Goal: Task Accomplishment & Management: Use online tool/utility

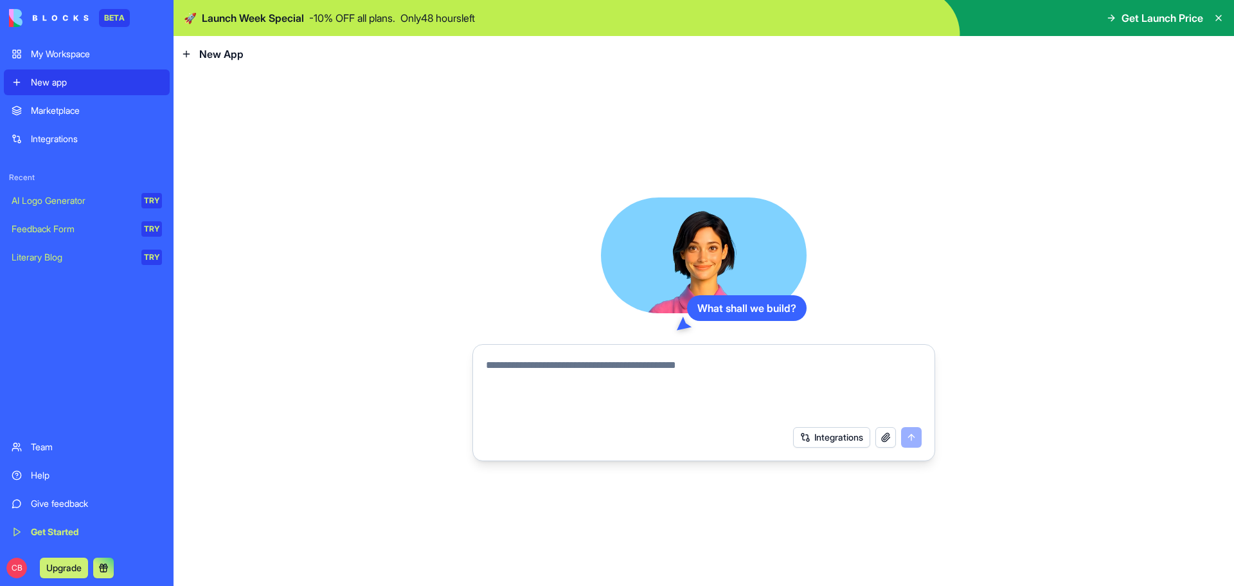
drag, startPoint x: 62, startPoint y: 114, endPoint x: 69, endPoint y: 118, distance: 7.2
click at [62, 114] on div "Marketplace" at bounding box center [96, 110] width 131 height 13
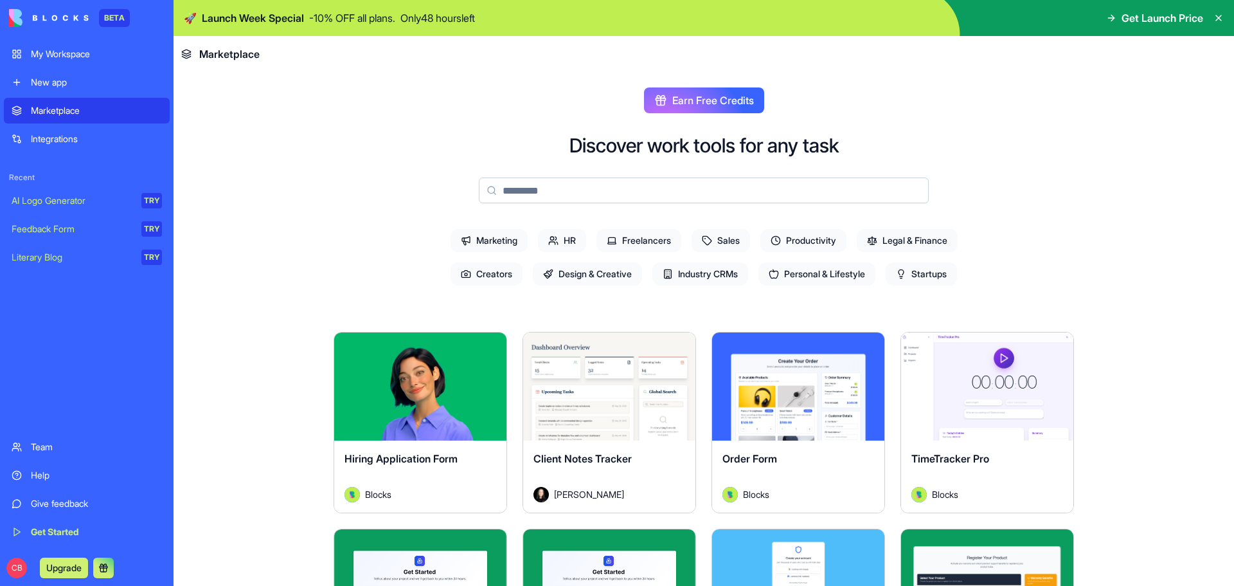
click at [738, 241] on span "Sales" at bounding box center [721, 240] width 58 height 23
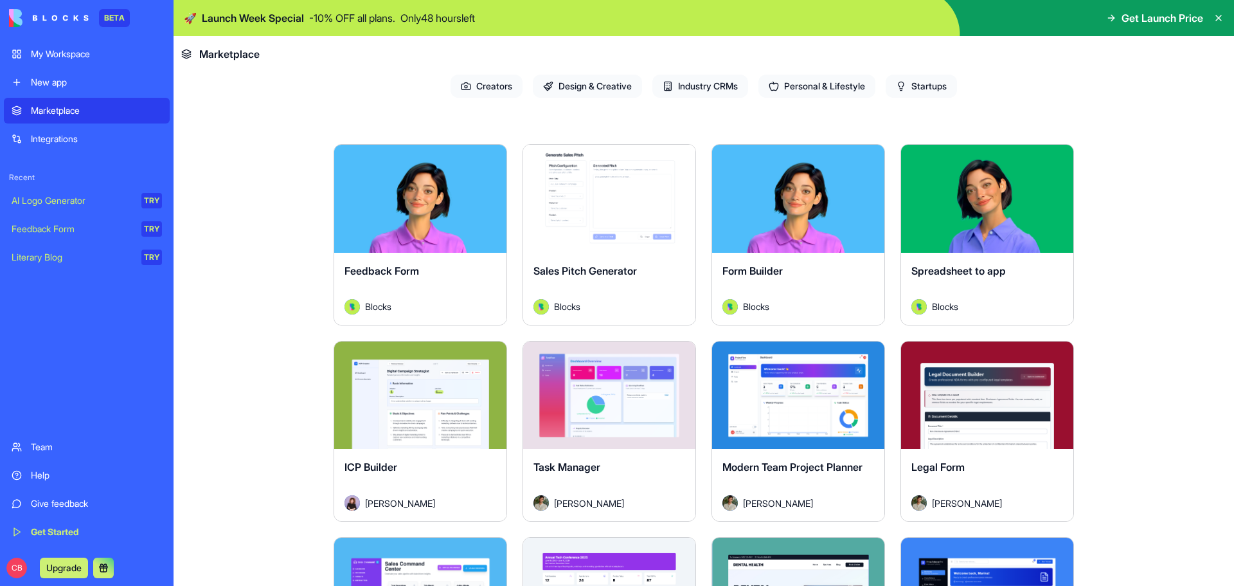
scroll to position [193, 0]
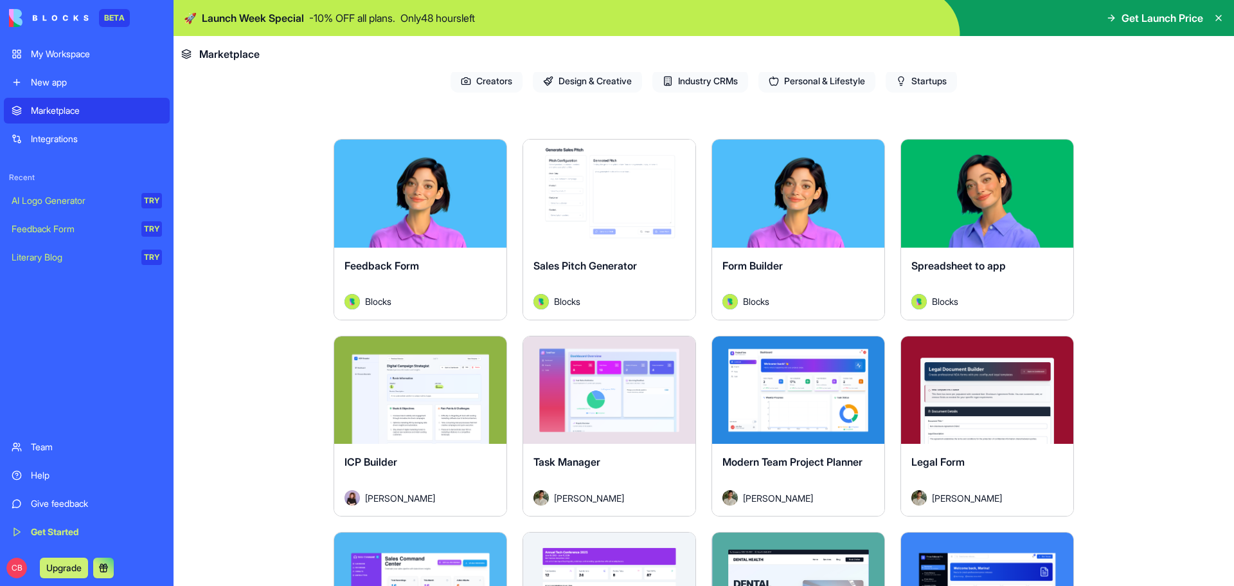
click at [625, 224] on div "Explore" at bounding box center [609, 193] width 172 height 108
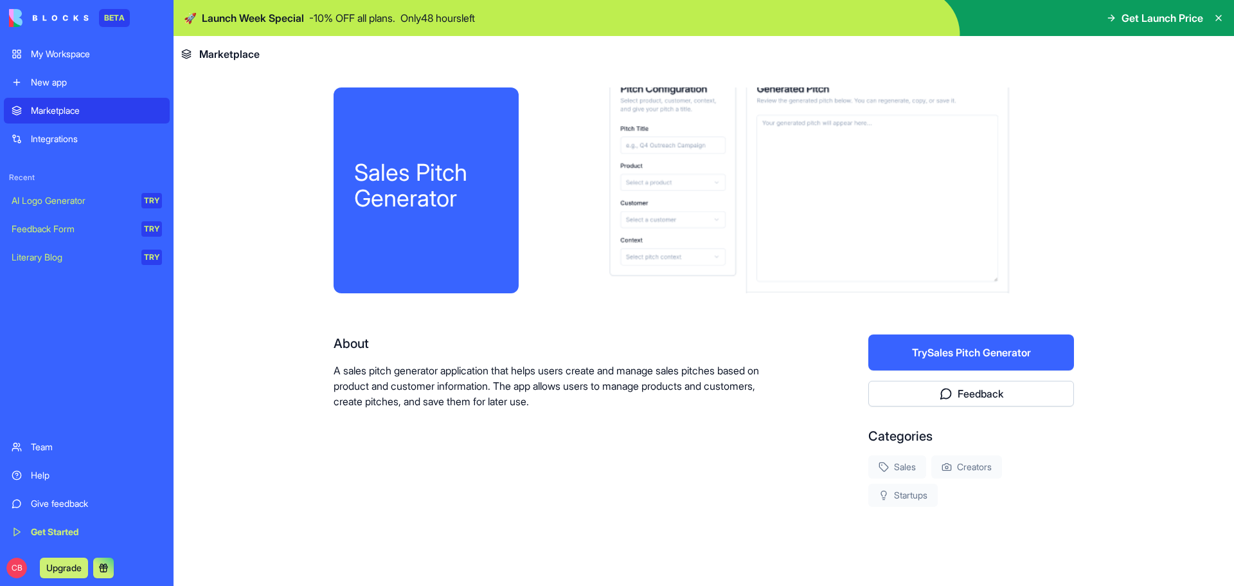
click at [951, 352] on button "Try Sales Pitch Generator" at bounding box center [971, 352] width 206 height 36
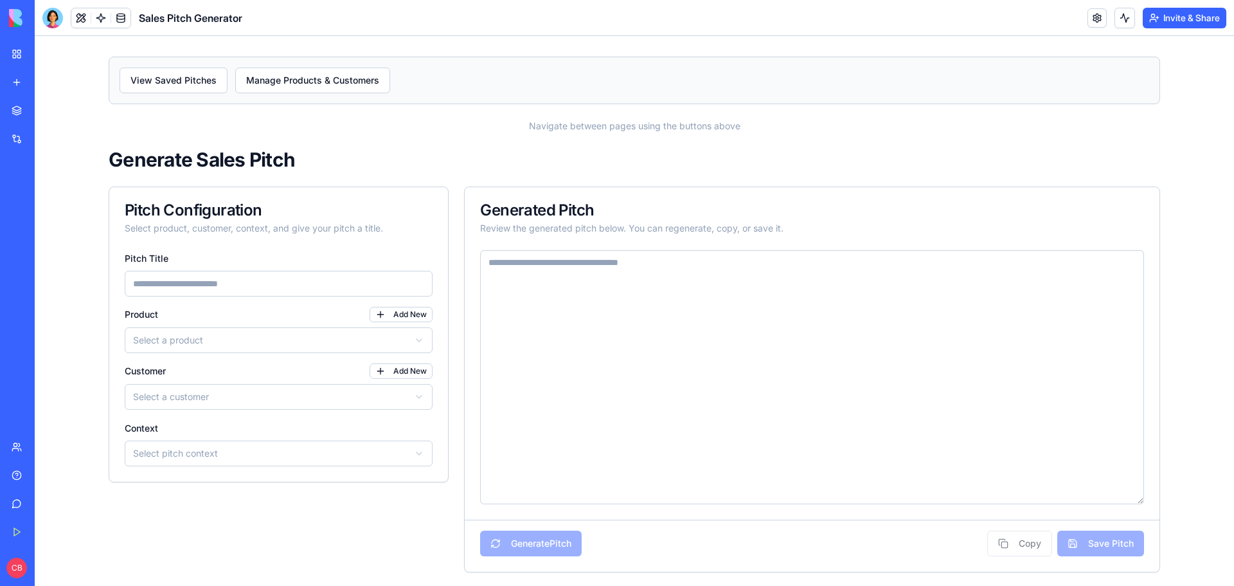
click at [509, 271] on textarea at bounding box center [812, 377] width 664 height 254
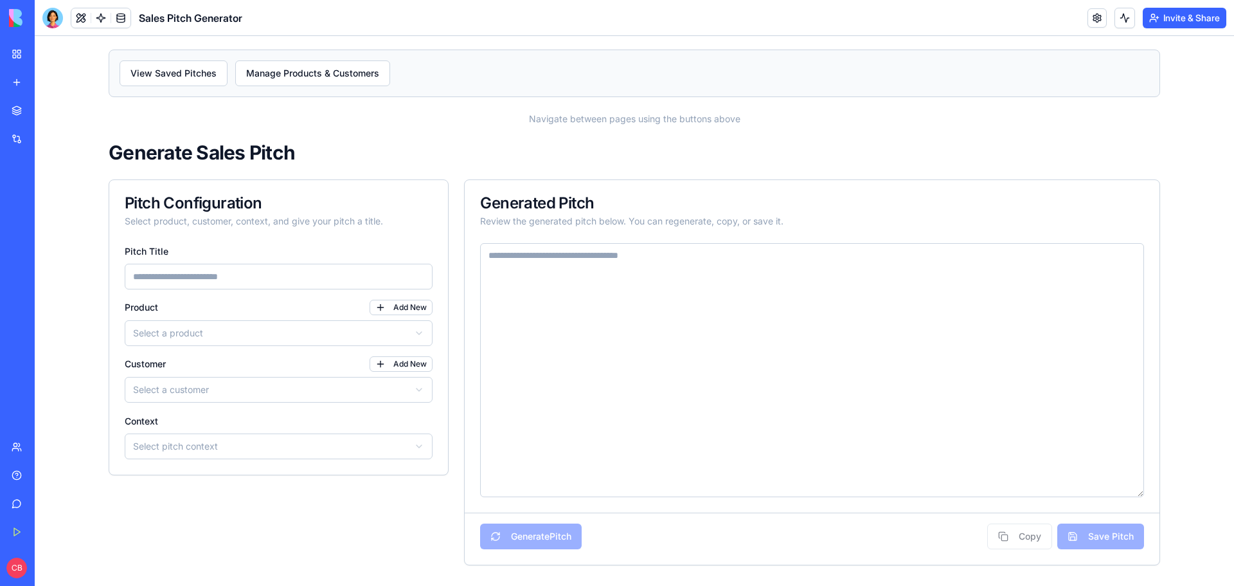
click at [229, 276] on input "Pitch Title" at bounding box center [279, 277] width 308 height 26
click at [258, 392] on html "View Saved Pitches Manage Products & Customers Navigate between pages using the…" at bounding box center [634, 307] width 1199 height 557
click at [239, 332] on html "View Saved Pitches Manage Products & Customers Navigate between pages using the…" at bounding box center [634, 307] width 1199 height 557
click at [209, 253] on div "Pitch Title" at bounding box center [279, 266] width 308 height 46
click at [210, 288] on input "Pitch Title" at bounding box center [279, 277] width 308 height 26
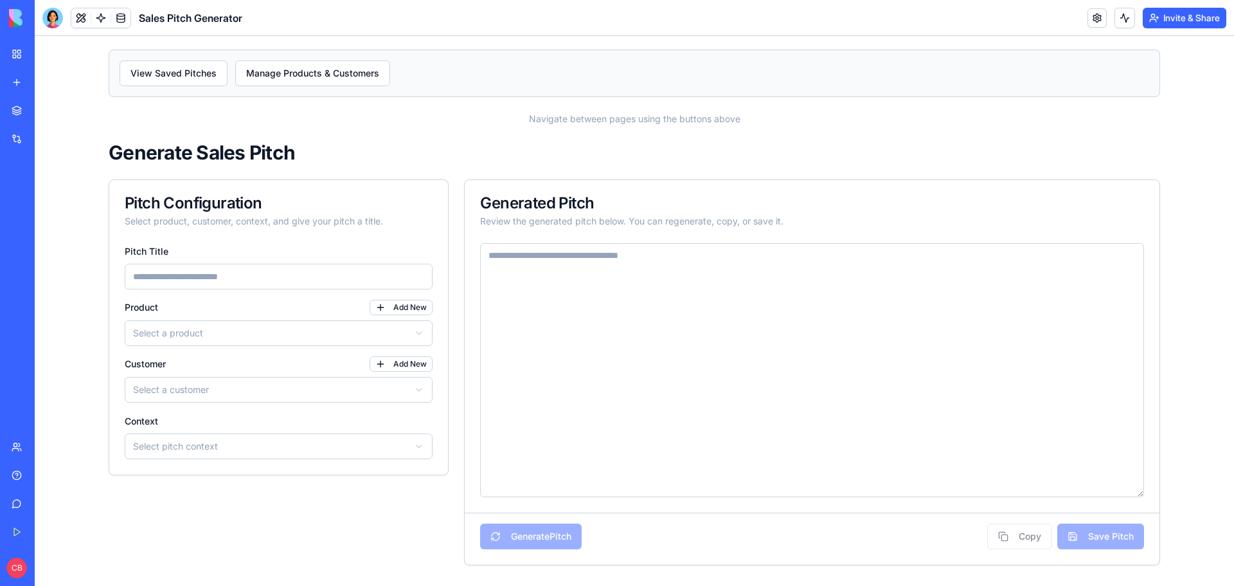
click at [48, 82] on div "New app" at bounding box center [39, 82] width 17 height 13
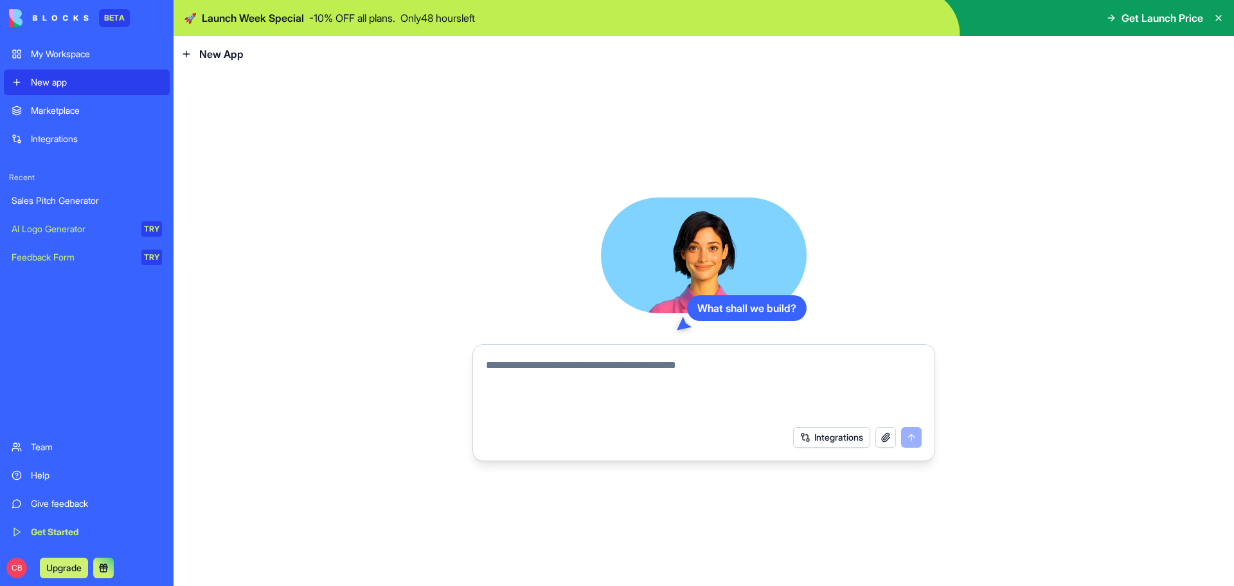
click at [577, 375] on textarea at bounding box center [704, 388] width 436 height 62
drag, startPoint x: 45, startPoint y: 442, endPoint x: 55, endPoint y: 442, distance: 9.6
click at [46, 442] on div "Team" at bounding box center [96, 446] width 131 height 13
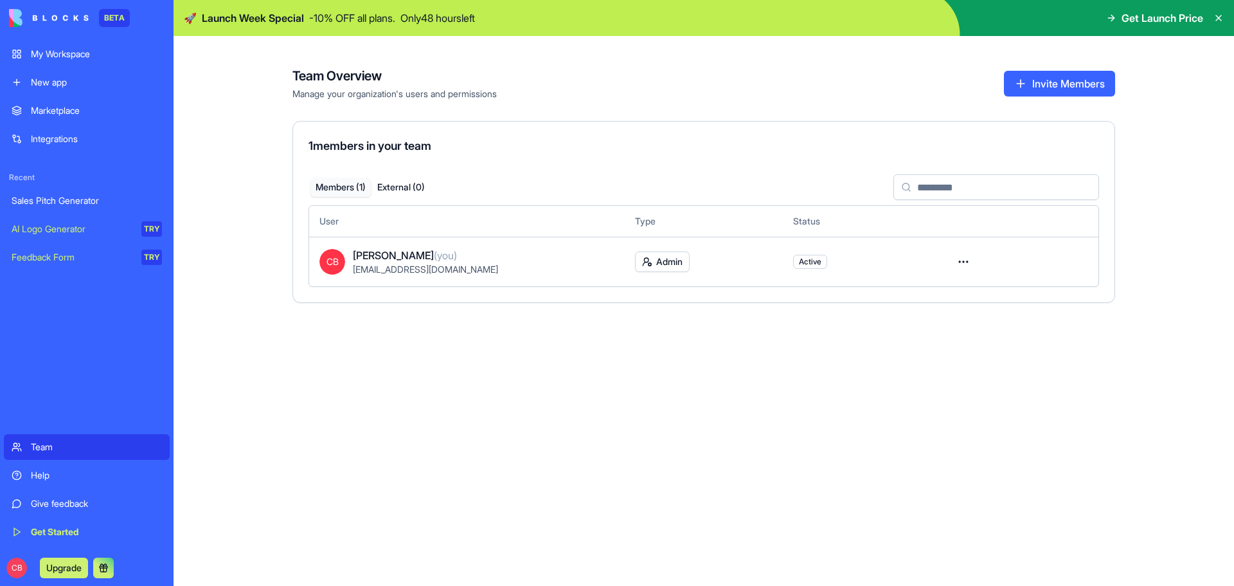
click at [58, 201] on div "Sales Pitch Generator" at bounding box center [87, 200] width 150 height 13
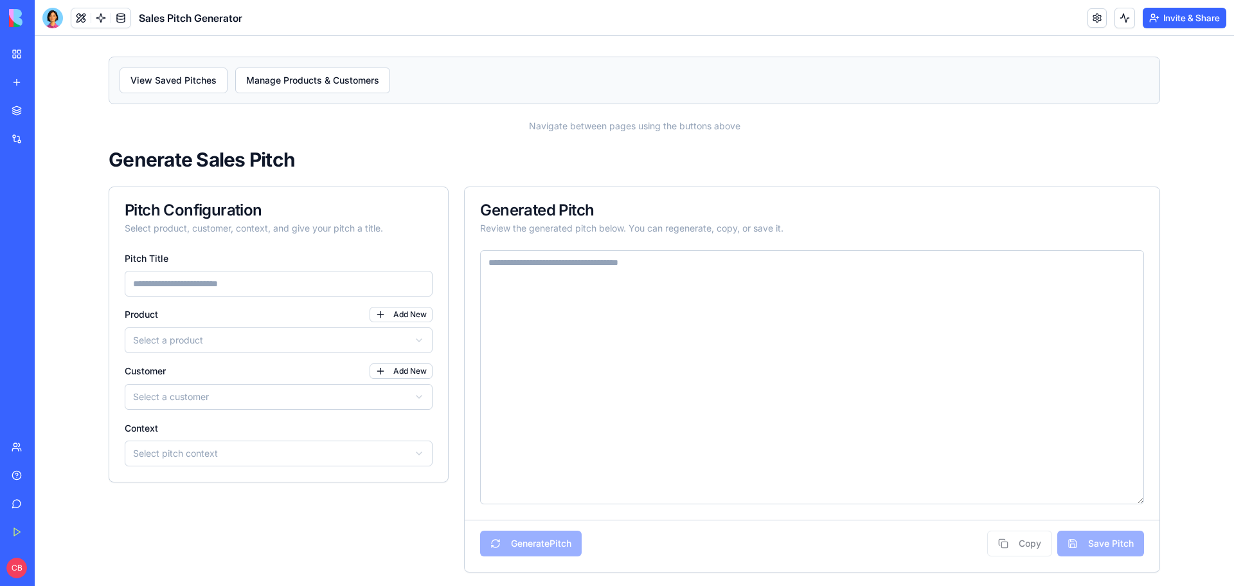
drag, startPoint x: 57, startPoint y: 113, endPoint x: 199, endPoint y: 91, distance: 144.4
click at [48, 113] on div "Marketplace" at bounding box center [39, 110] width 17 height 13
click at [48, 107] on div "Marketplace" at bounding box center [39, 110] width 17 height 13
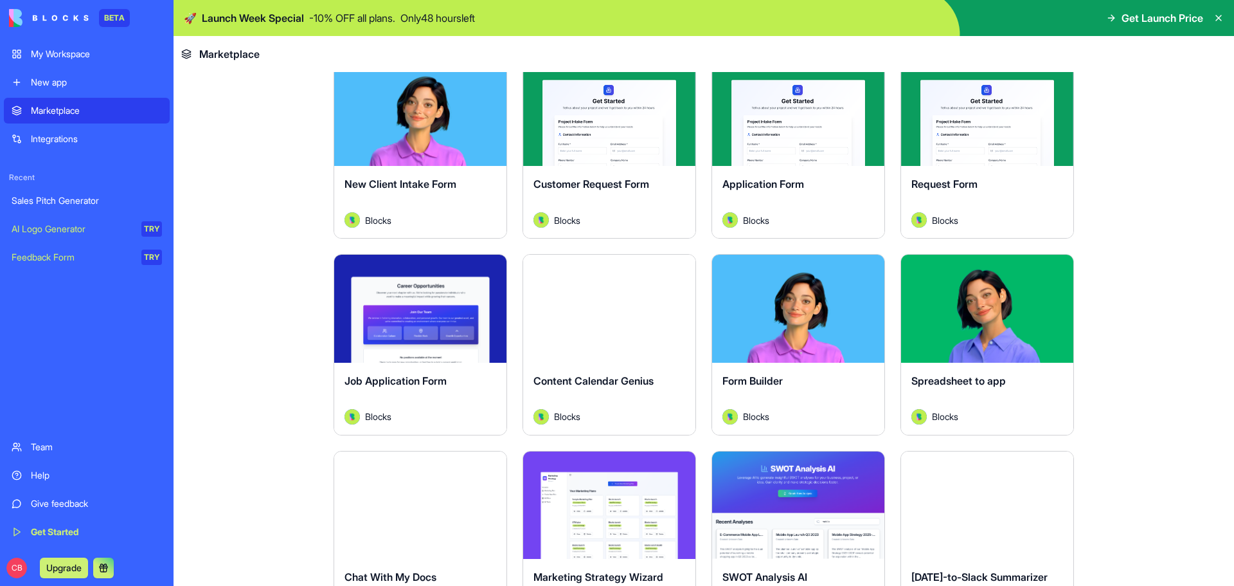
scroll to position [1671, 0]
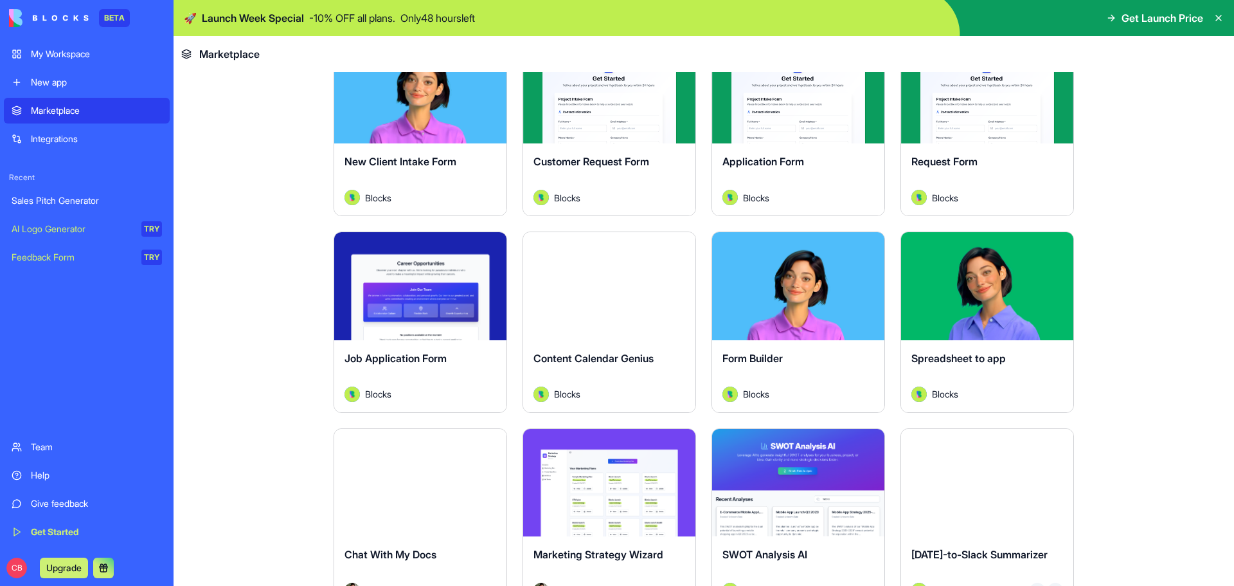
click at [625, 149] on div "Customer Request Form Blocks" at bounding box center [609, 179] width 172 height 72
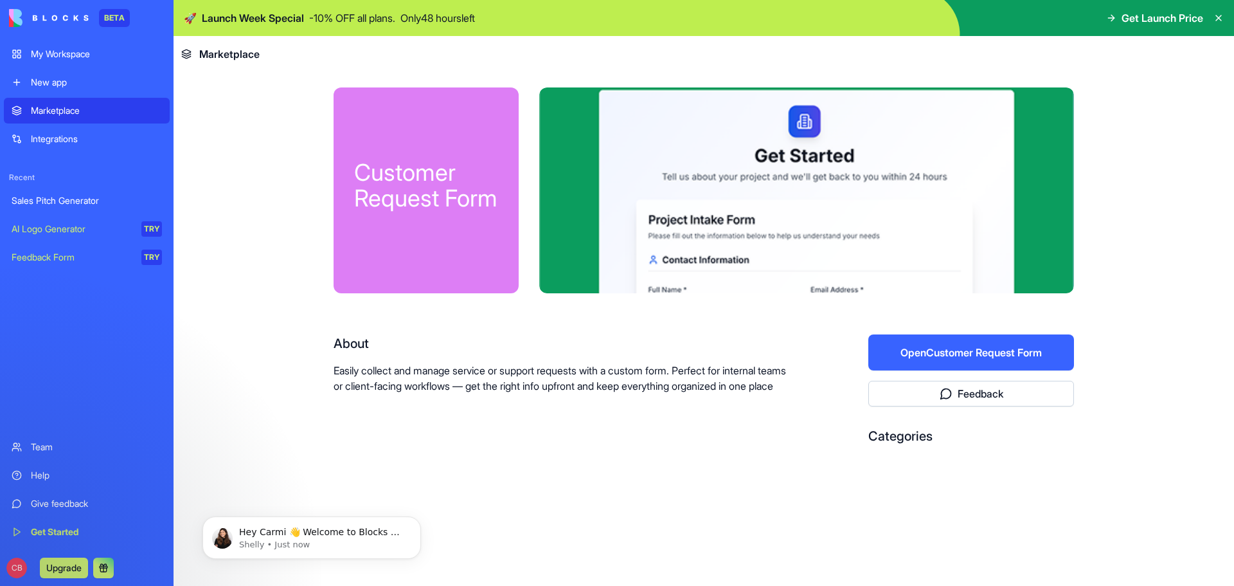
click at [73, 84] on div "New app" at bounding box center [96, 82] width 131 height 13
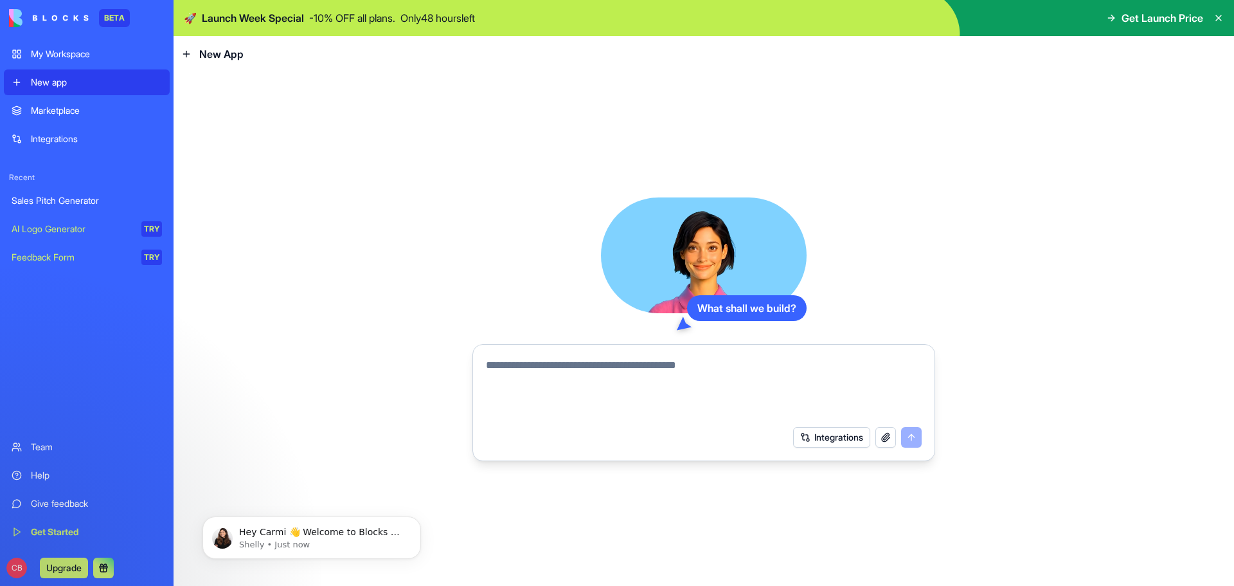
click at [92, 52] on div "My Workspace" at bounding box center [96, 54] width 131 height 13
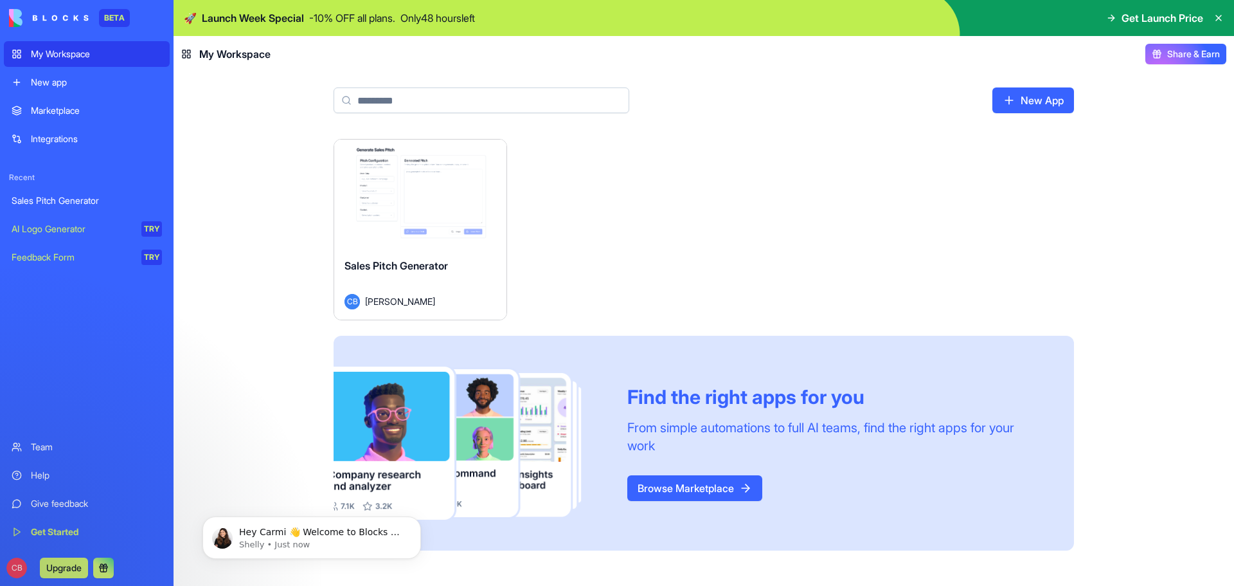
click at [710, 490] on link "Browse Marketplace" at bounding box center [694, 488] width 135 height 26
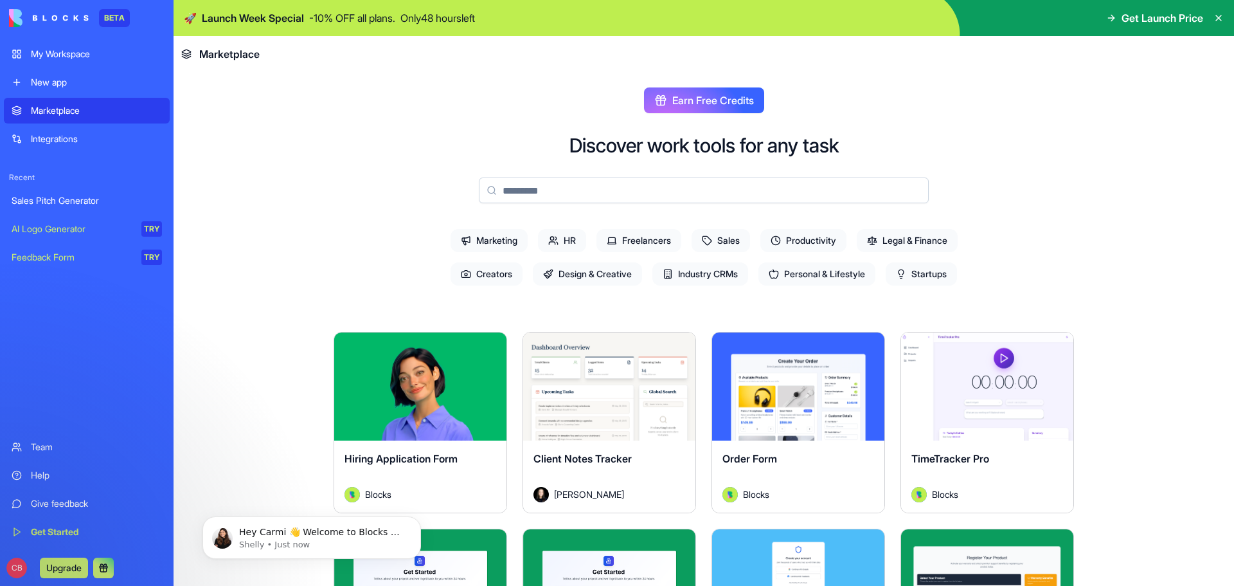
click at [69, 564] on button "Upgrade" at bounding box center [64, 567] width 48 height 21
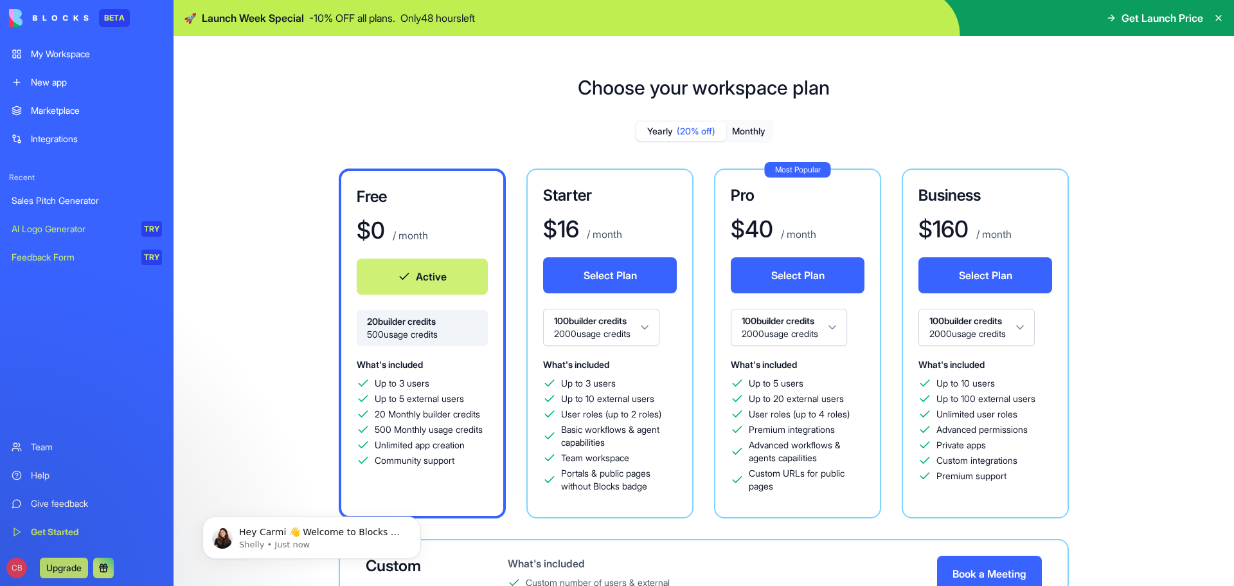
click at [64, 56] on div "My Workspace" at bounding box center [96, 54] width 131 height 13
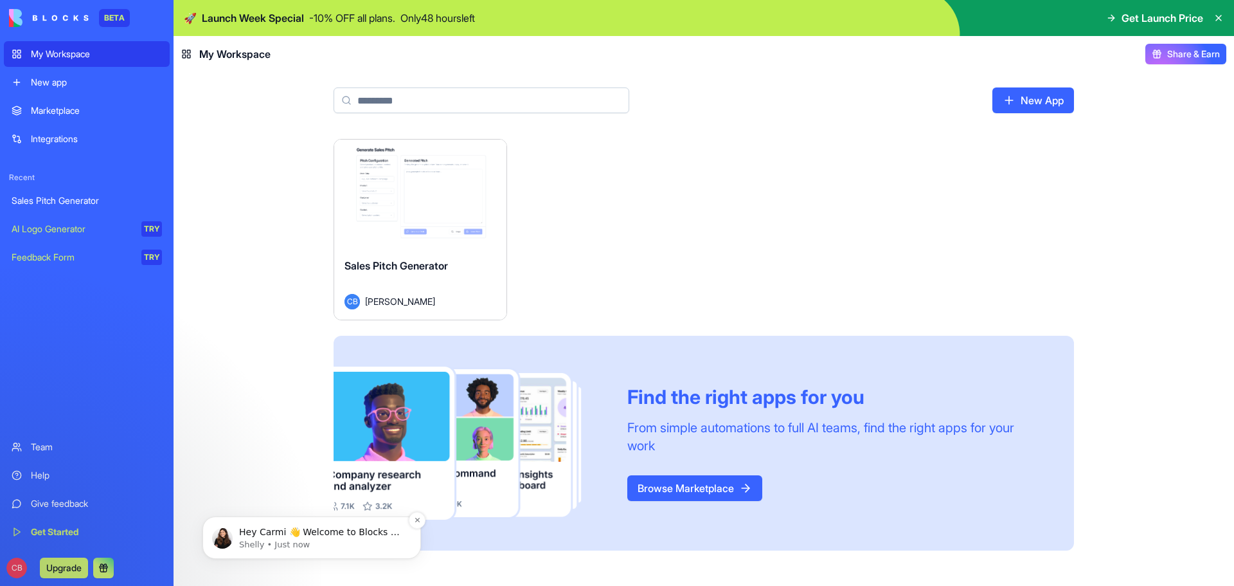
click at [298, 525] on div "Hey Carmi 👋 Welcome to Blocks 🙌 I'm here if you have any questions!" at bounding box center [322, 532] width 170 height 17
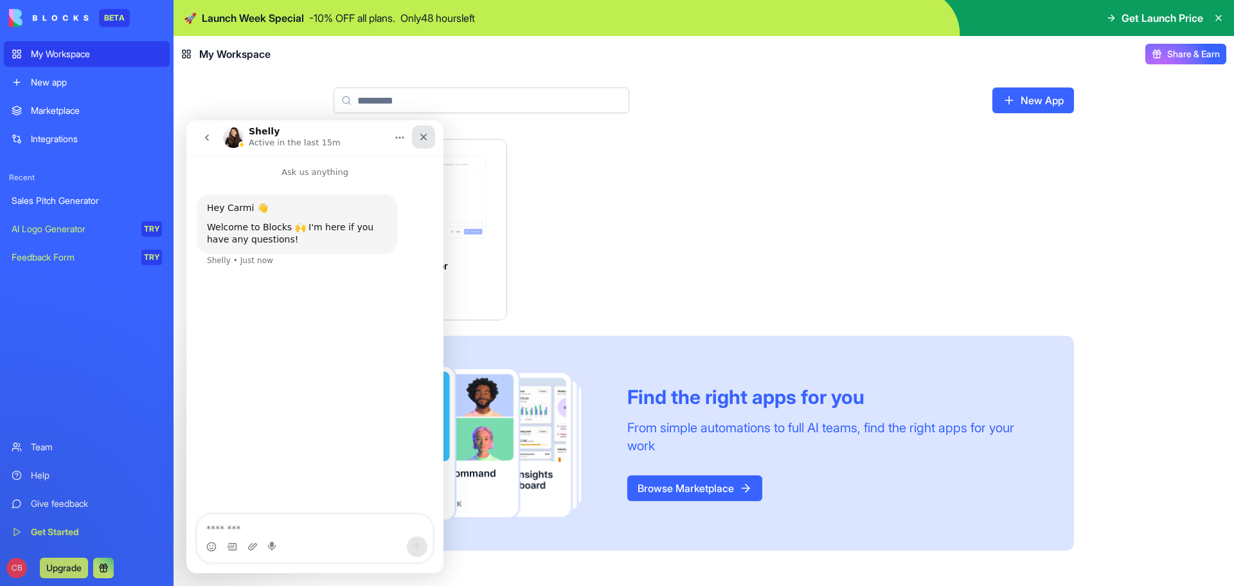
click at [420, 133] on icon "Close" at bounding box center [423, 137] width 10 height 10
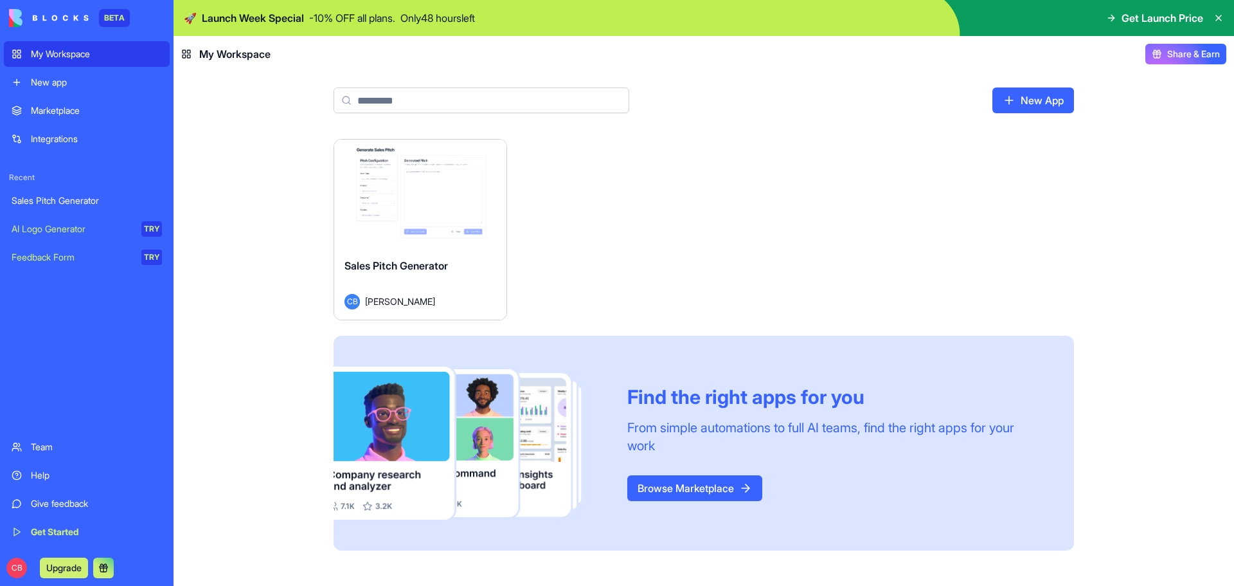
click at [1219, 17] on icon at bounding box center [1218, 18] width 10 height 10
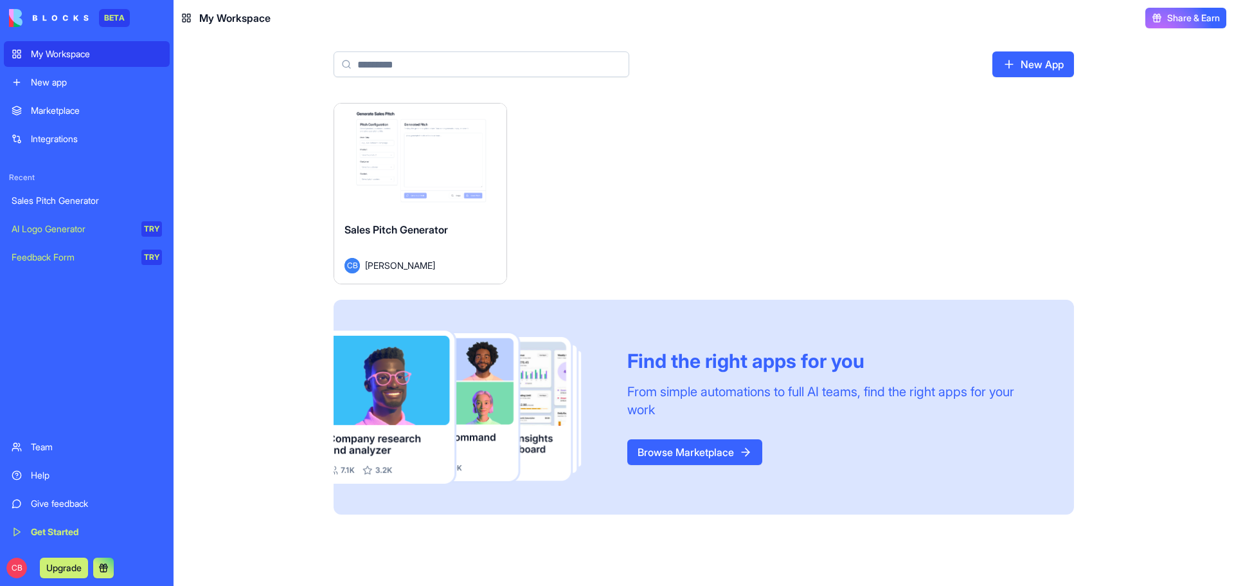
click at [89, 80] on div "New app" at bounding box center [96, 82] width 131 height 13
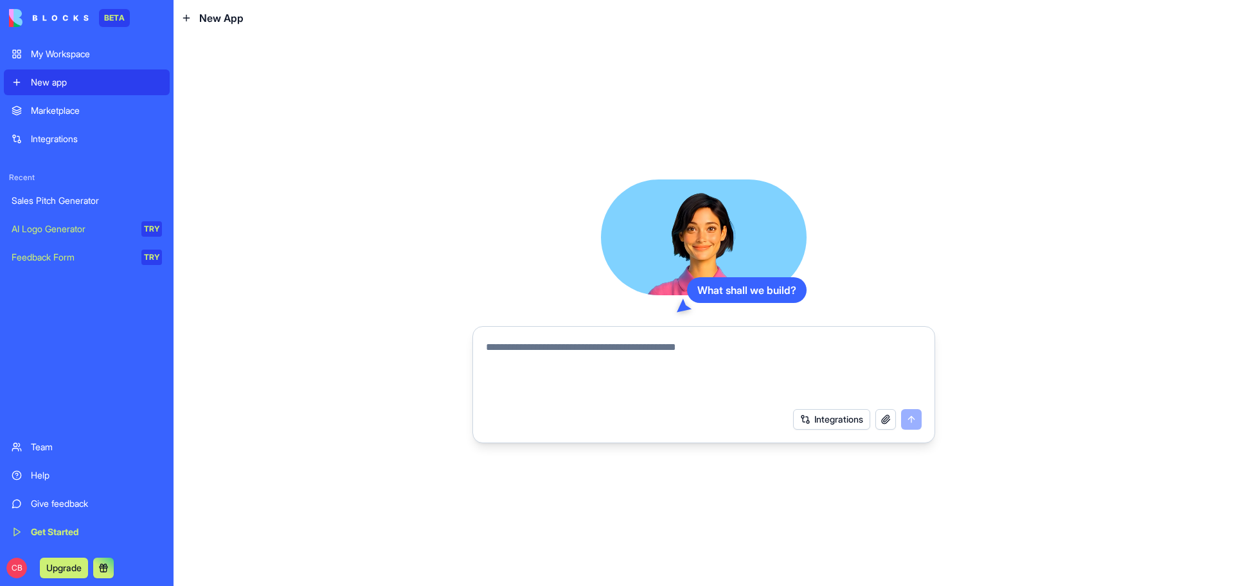
click at [56, 111] on div "Marketplace" at bounding box center [96, 110] width 131 height 13
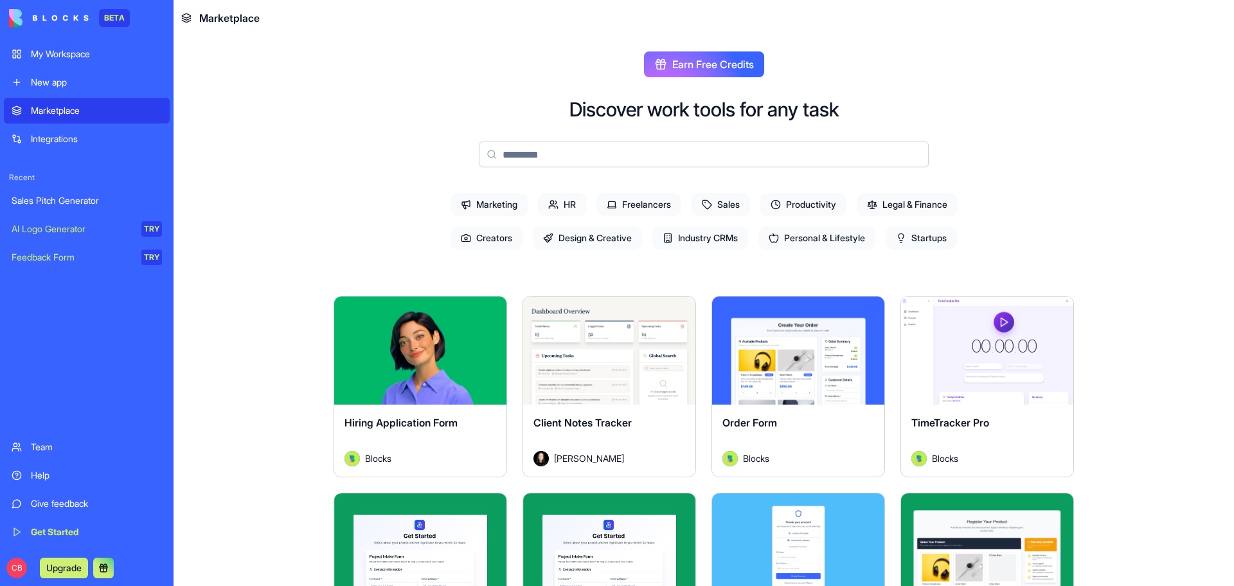
click at [649, 195] on span "Freelancers" at bounding box center [638, 204] width 85 height 23
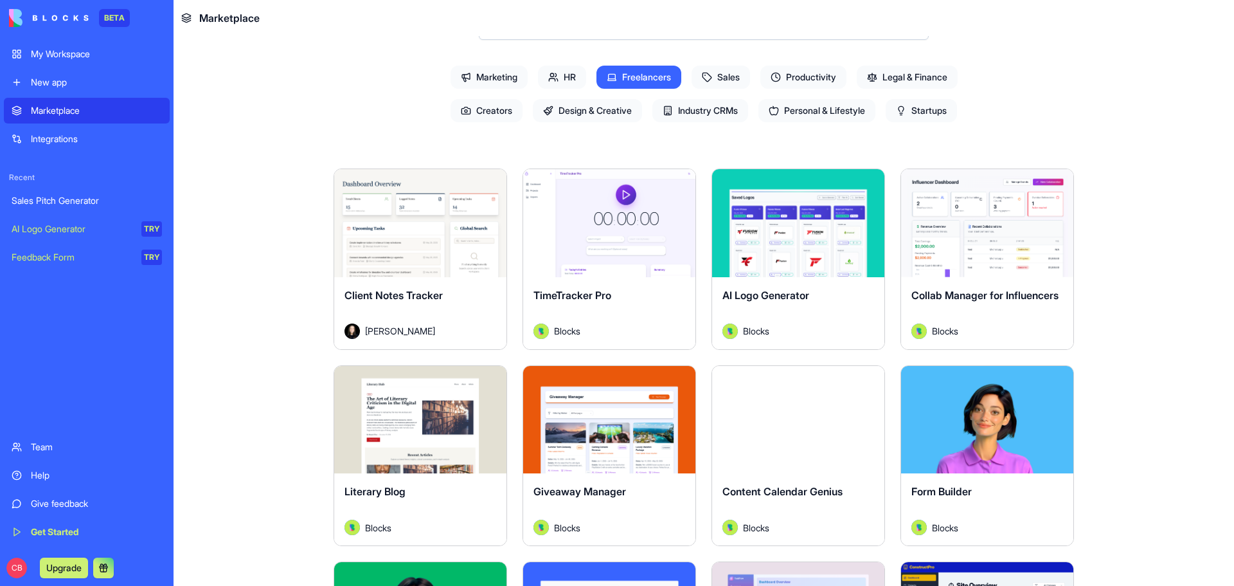
scroll to position [129, 0]
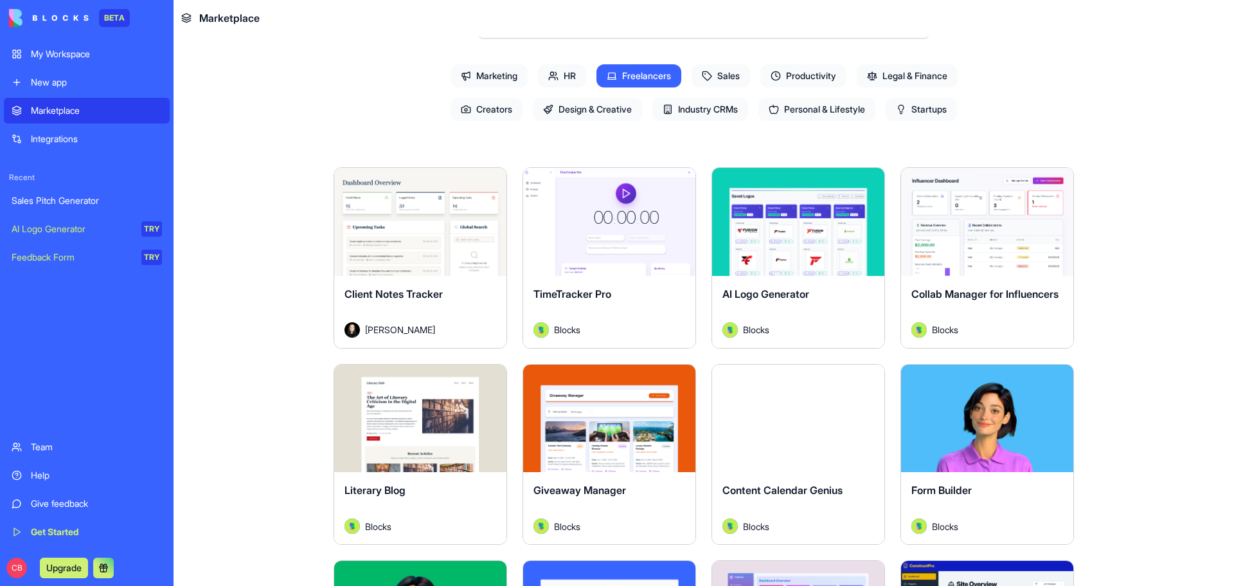
click at [927, 104] on span "Startups" at bounding box center [921, 109] width 71 height 23
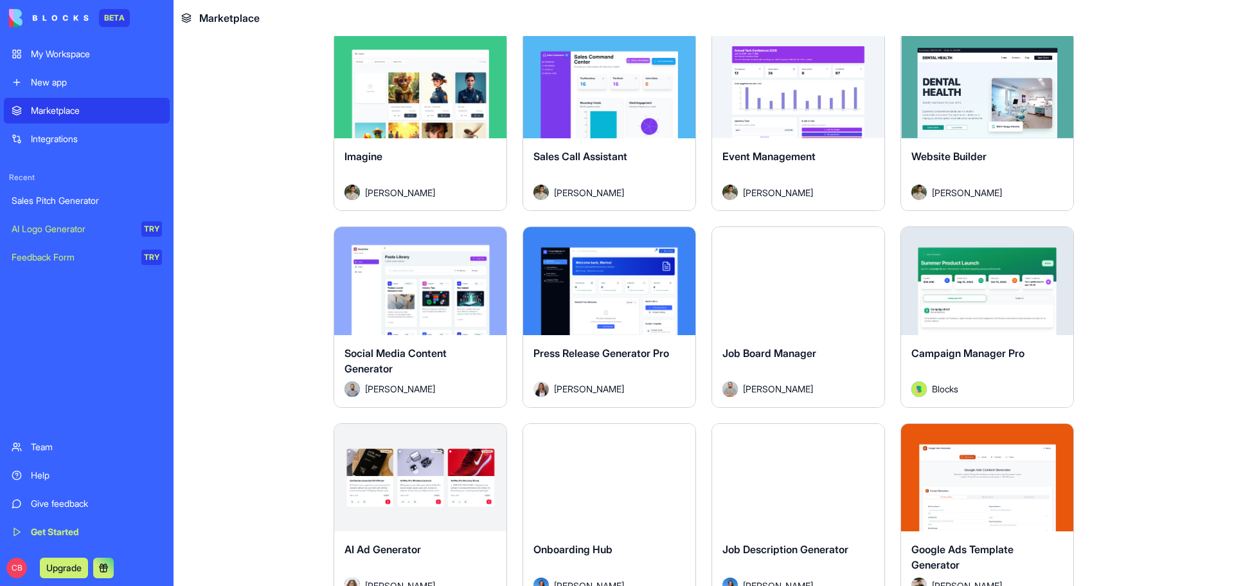
scroll to position [1350, 0]
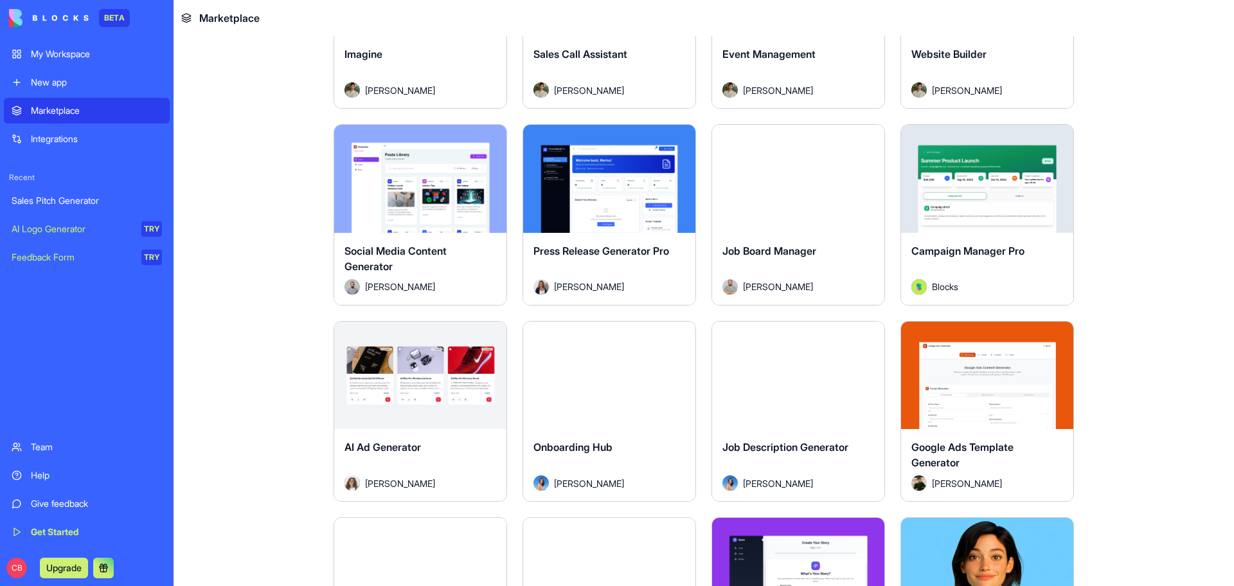
click at [598, 219] on div "Explore" at bounding box center [609, 179] width 172 height 108
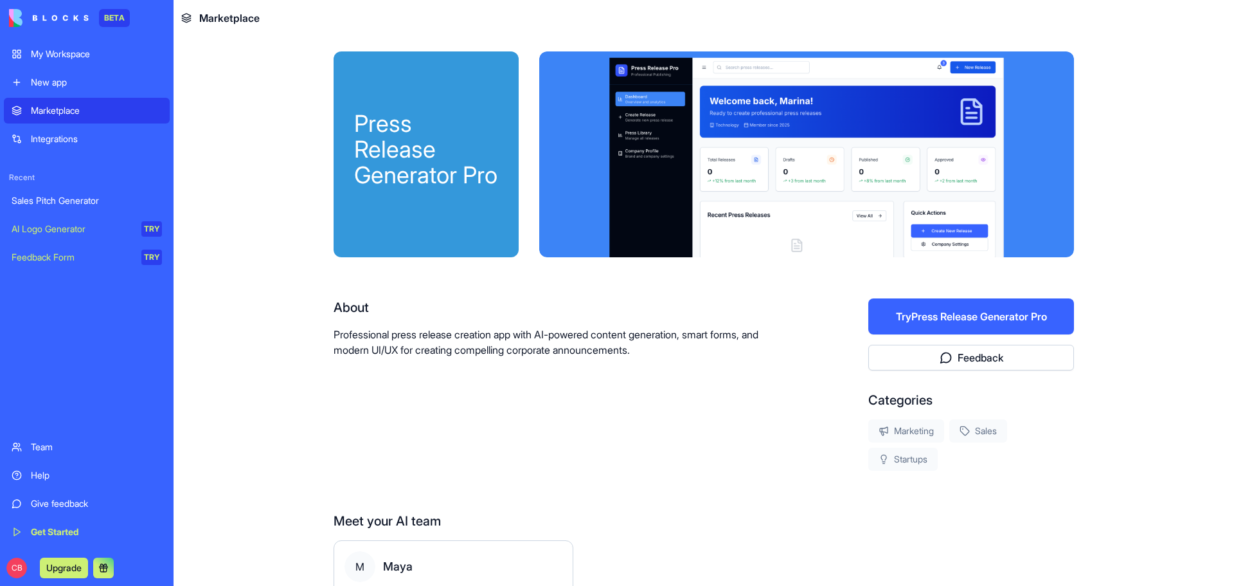
click at [62, 80] on div "New app" at bounding box center [96, 82] width 131 height 13
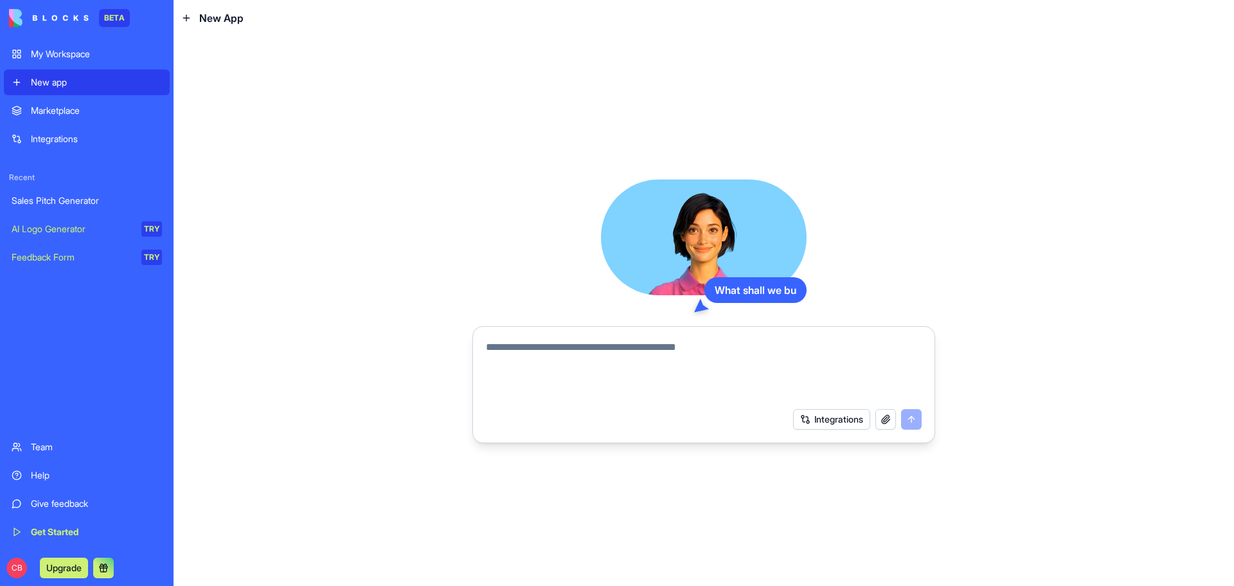
click at [650, 330] on form "Integrations" at bounding box center [703, 384] width 463 height 117
click at [650, 346] on textarea at bounding box center [704, 370] width 436 height 62
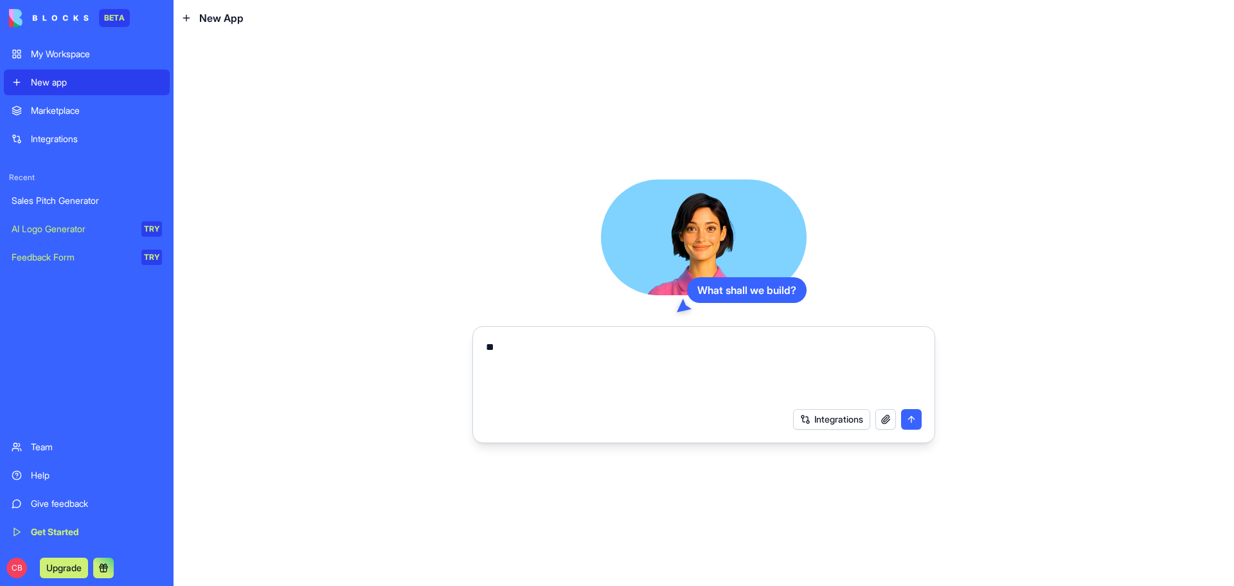
type textarea "*"
click at [37, 137] on div "Integrations" at bounding box center [96, 138] width 131 height 13
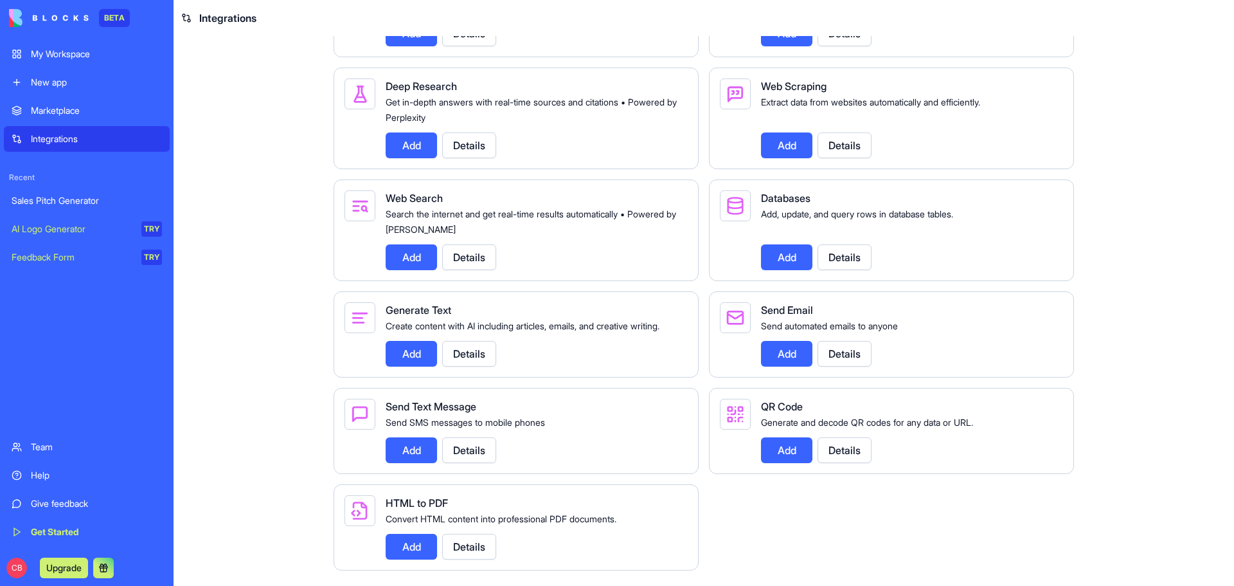
scroll to position [1223, 0]
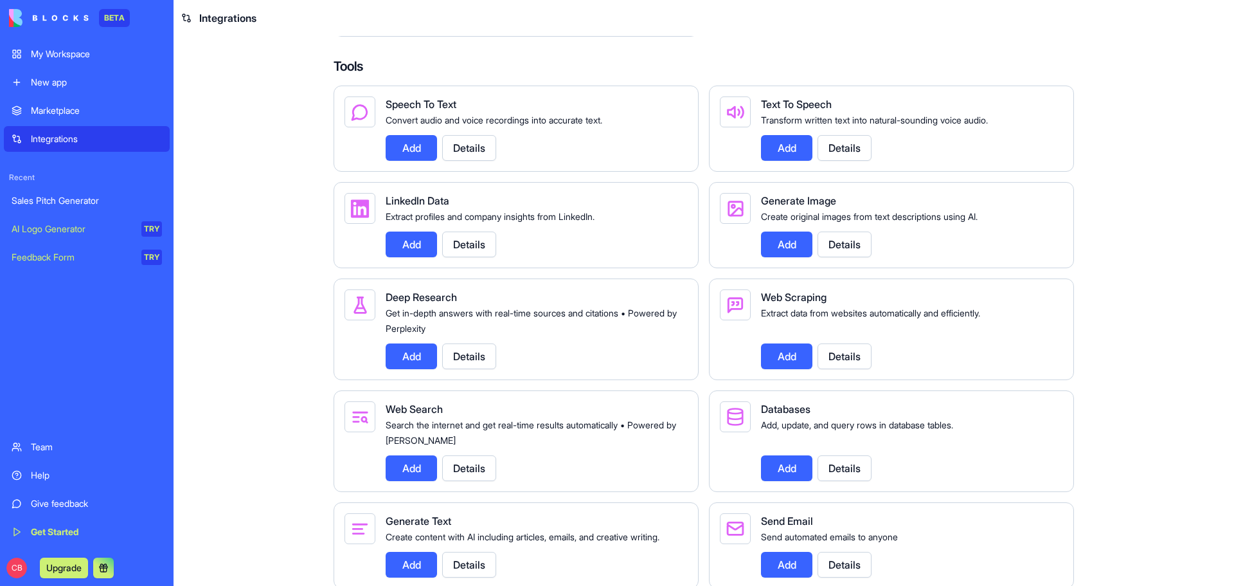
click at [413, 161] on button "Add" at bounding box center [411, 148] width 51 height 26
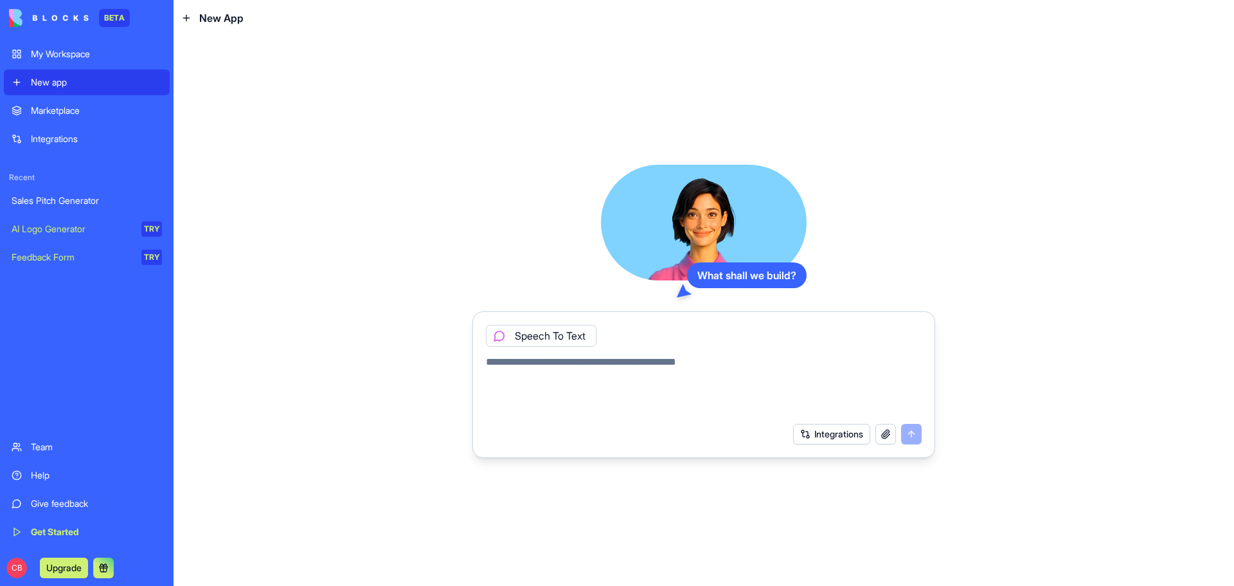
click at [883, 434] on button "button" at bounding box center [885, 434] width 21 height 21
drag, startPoint x: 93, startPoint y: 52, endPoint x: 100, endPoint y: 52, distance: 7.1
click at [93, 52] on div "My Workspace" at bounding box center [96, 54] width 131 height 13
